Goal: Task Accomplishment & Management: Manage account settings

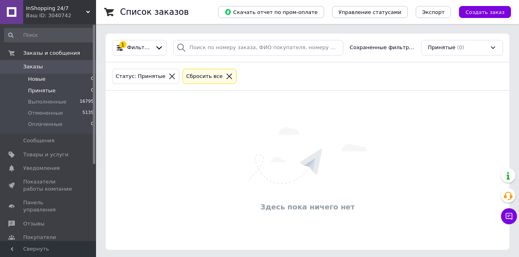
click at [38, 80] on span "Новые" at bounding box center [37, 79] width 18 height 7
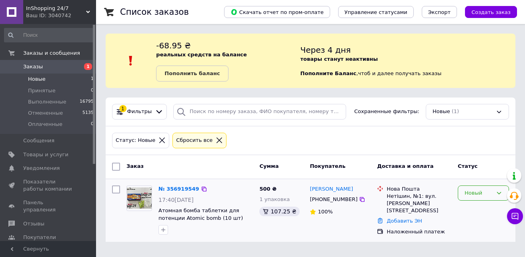
click at [478, 194] on div "Новый" at bounding box center [478, 193] width 28 height 8
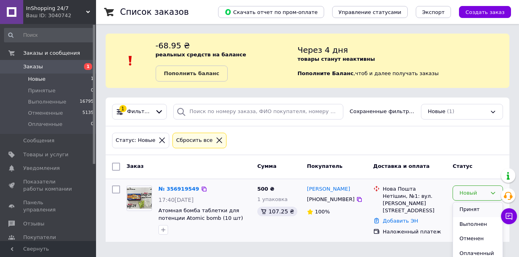
click at [478, 208] on li "Принят" at bounding box center [478, 209] width 50 height 15
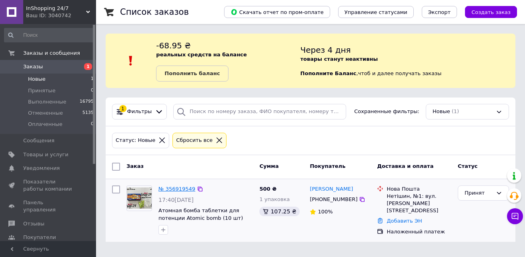
click at [178, 189] on link "№ 356919549" at bounding box center [176, 189] width 37 height 6
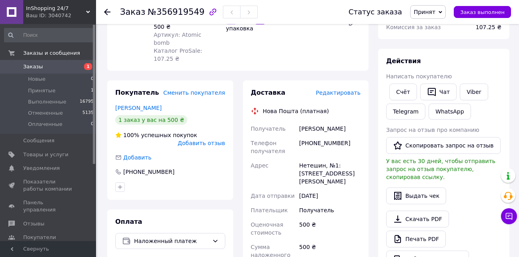
scroll to position [120, 0]
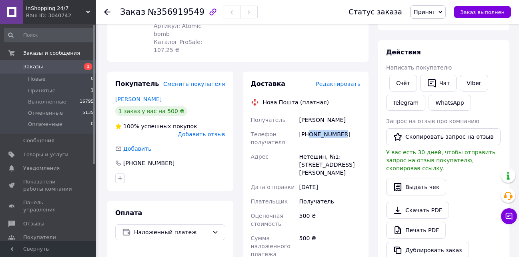
drag, startPoint x: 308, startPoint y: 111, endPoint x: 344, endPoint y: 112, distance: 36.0
click at [344, 127] on div "+380970331992" at bounding box center [329, 138] width 64 height 22
copy div "0970331992"
click at [305, 113] on div "Соседко Саша" at bounding box center [329, 120] width 64 height 14
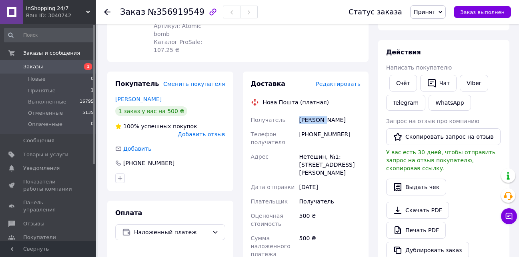
copy div "Соседко"
click at [284, 127] on div "Телефон получателя" at bounding box center [273, 138] width 48 height 22
click at [309, 113] on div "Соседко Саша" at bounding box center [329, 120] width 64 height 14
copy div "Соседко"
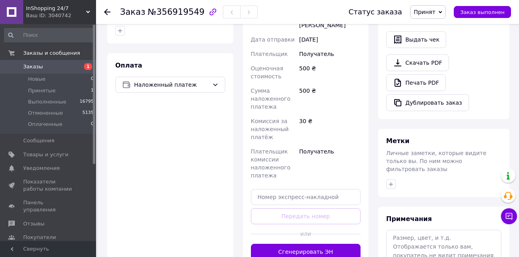
scroll to position [280, 0]
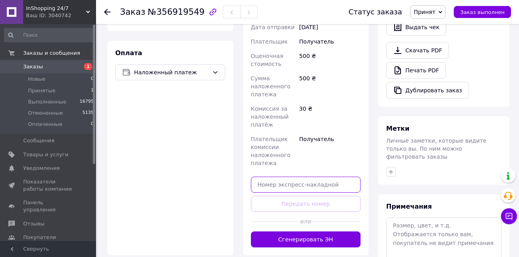
paste input "20451225335058"
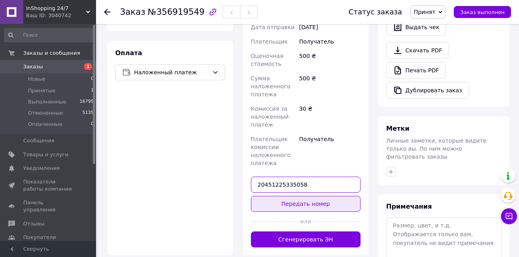
type input "20451225335058"
click at [305, 196] on button "Передать номер" at bounding box center [306, 204] width 110 height 16
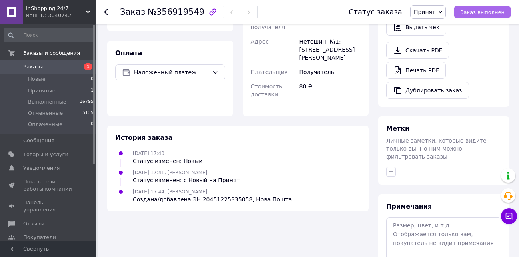
click at [487, 12] on span "Заказ выполнен" at bounding box center [482, 12] width 44 height 6
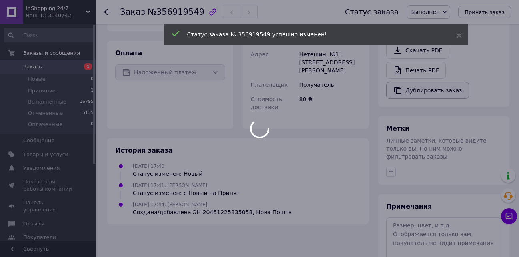
scroll to position [265, 0]
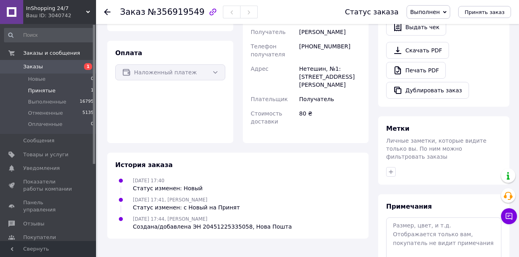
click at [48, 90] on span "Принятые" at bounding box center [42, 90] width 28 height 7
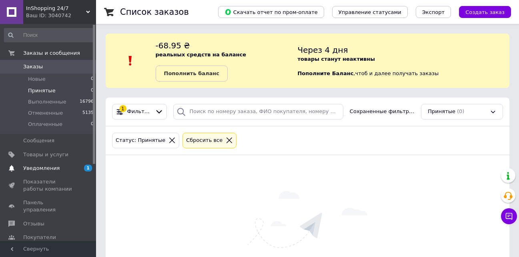
click at [46, 168] on span "Уведомления" at bounding box center [41, 168] width 36 height 7
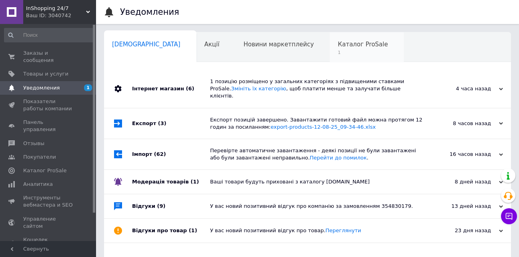
click at [337, 44] on span "Каталог ProSale" at bounding box center [362, 44] width 50 height 7
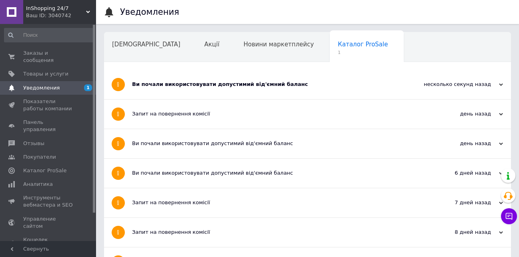
click at [159, 83] on div "Ви почали використовувати допустимий від'ємний баланс" at bounding box center [277, 84] width 291 height 7
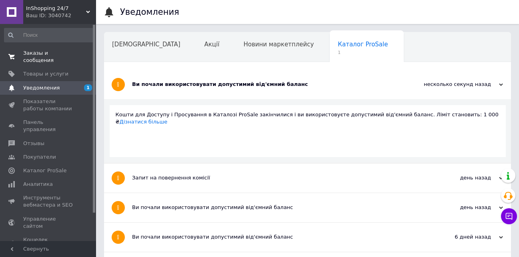
click at [55, 54] on span "Заказы и сообщения" at bounding box center [48, 57] width 51 height 14
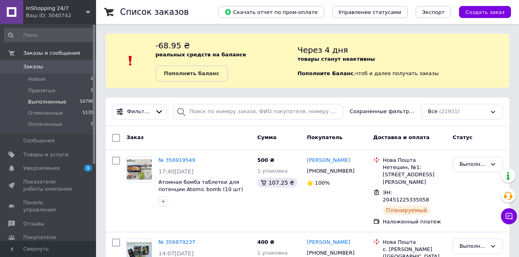
click at [40, 90] on span "Принятые" at bounding box center [42, 90] width 28 height 7
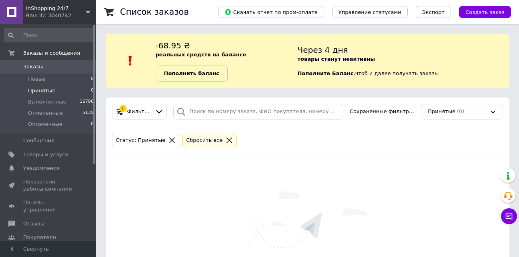
click at [197, 76] on b "Пополнить баланс" at bounding box center [191, 73] width 55 height 6
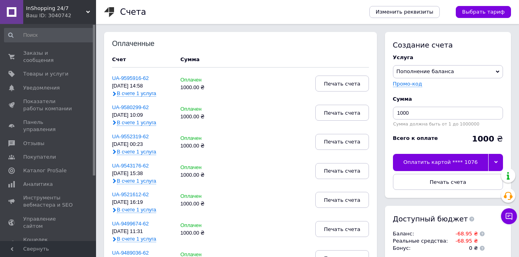
click at [498, 163] on div at bounding box center [495, 162] width 15 height 17
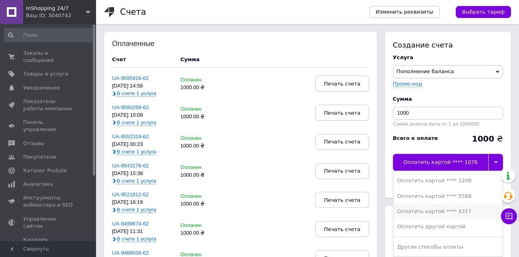
click at [463, 209] on div "Оплатить картой **** 4317" at bounding box center [447, 211] width 101 height 7
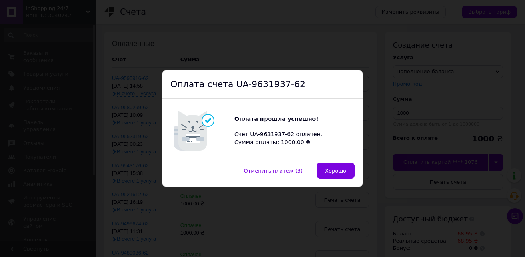
click at [323, 172] on button "Хорошо" at bounding box center [335, 171] width 38 height 16
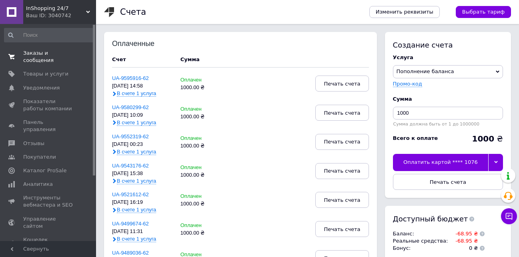
click at [61, 55] on span "Заказы и сообщения" at bounding box center [48, 57] width 51 height 14
